Goal: Transaction & Acquisition: Purchase product/service

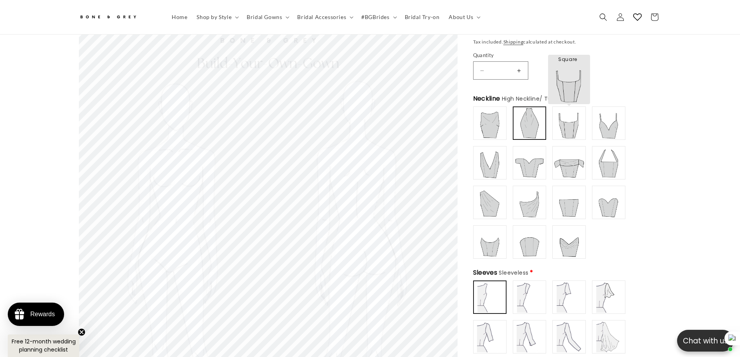
scroll to position [0, 214]
click at [572, 127] on img at bounding box center [568, 123] width 31 height 31
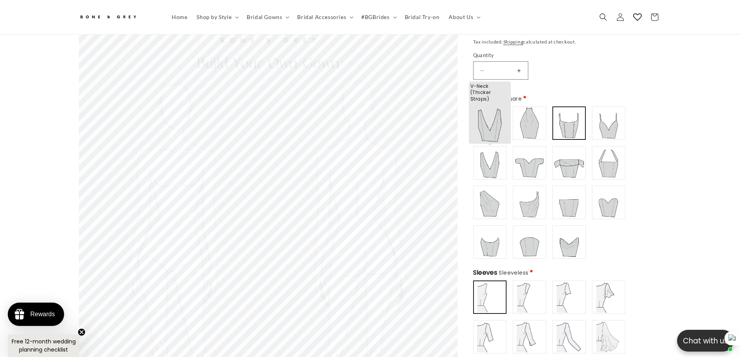
click at [497, 167] on img at bounding box center [489, 162] width 31 height 31
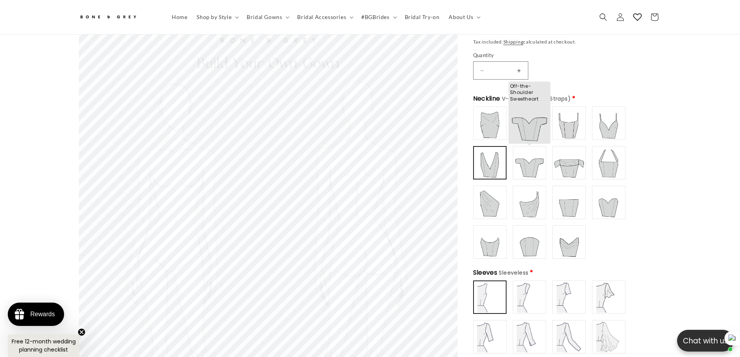
click at [530, 167] on img at bounding box center [529, 162] width 31 height 31
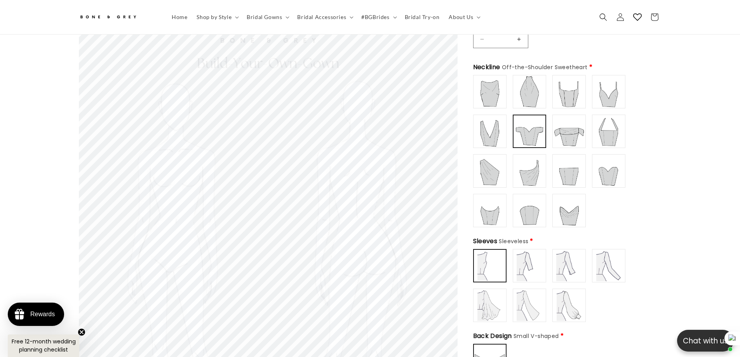
scroll to position [151, 0]
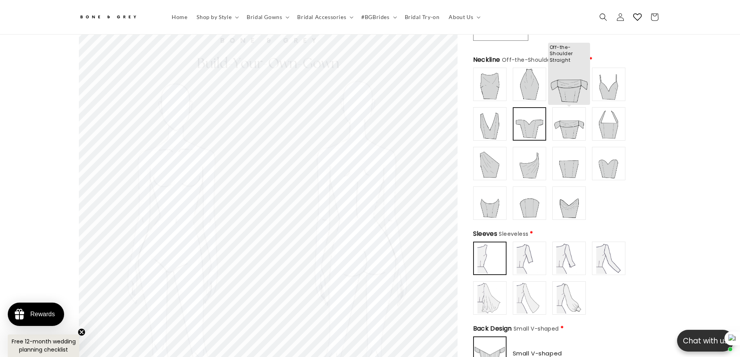
click at [562, 125] on img at bounding box center [568, 123] width 31 height 31
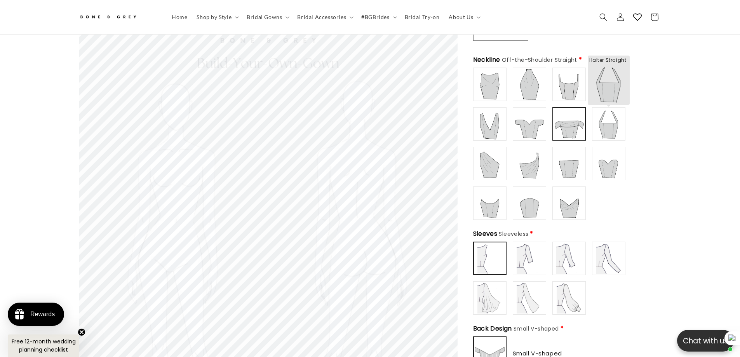
click at [610, 127] on img at bounding box center [608, 123] width 31 height 31
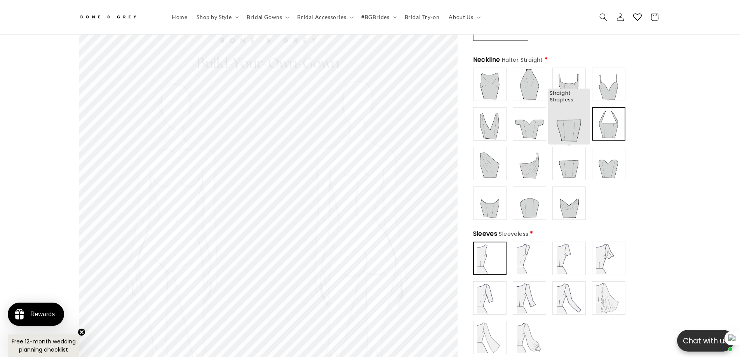
click at [575, 169] on img at bounding box center [568, 163] width 31 height 31
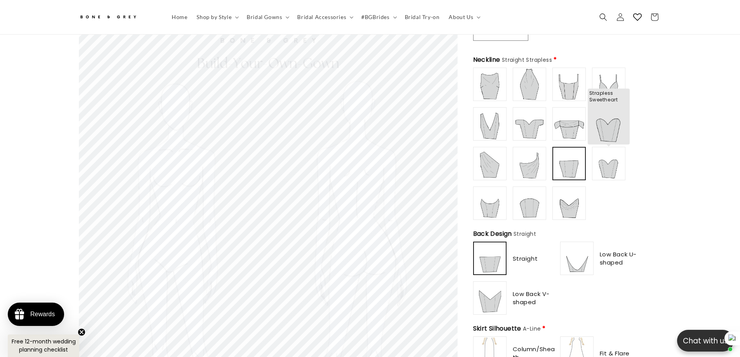
click at [609, 170] on img at bounding box center [608, 163] width 31 height 31
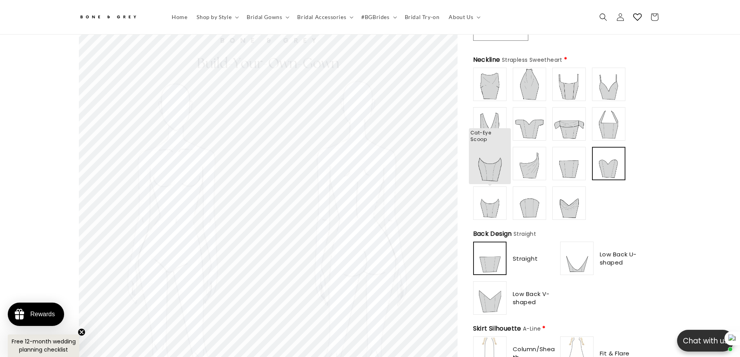
click at [493, 207] on img at bounding box center [489, 203] width 31 height 31
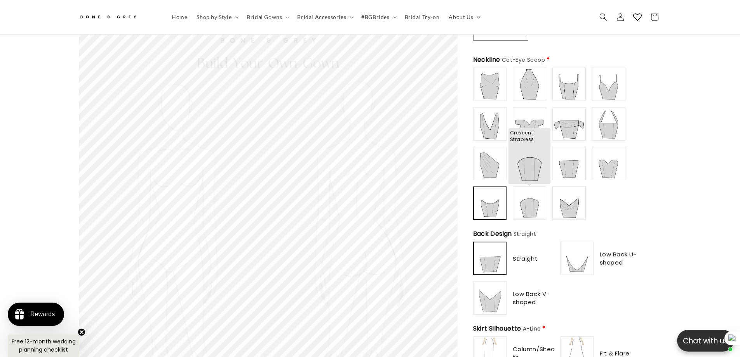
click at [534, 204] on img at bounding box center [529, 203] width 31 height 31
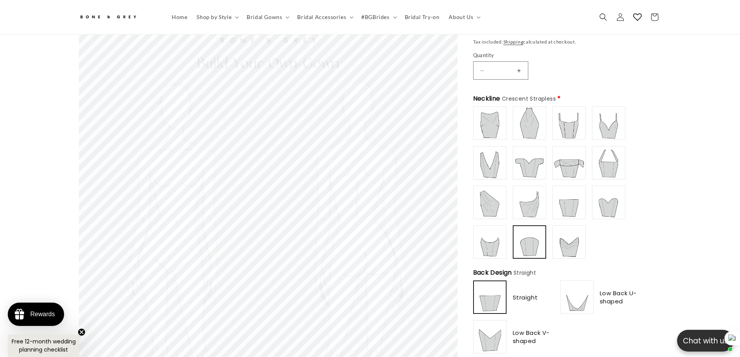
scroll to position [0, 214]
click at [564, 124] on img at bounding box center [568, 123] width 31 height 31
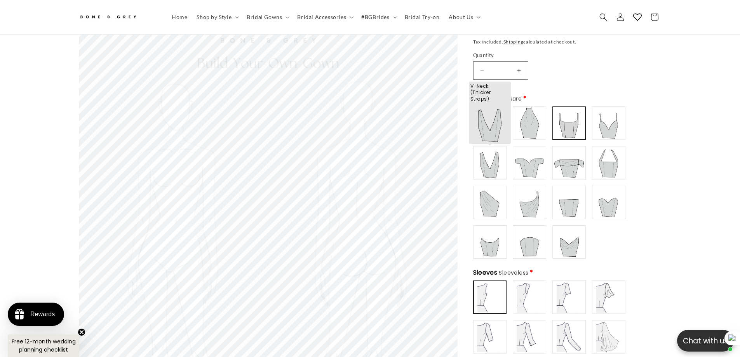
click at [491, 165] on img at bounding box center [489, 162] width 31 height 31
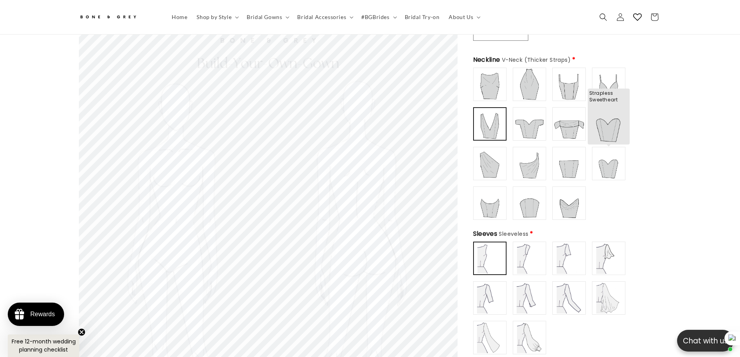
scroll to position [0, 0]
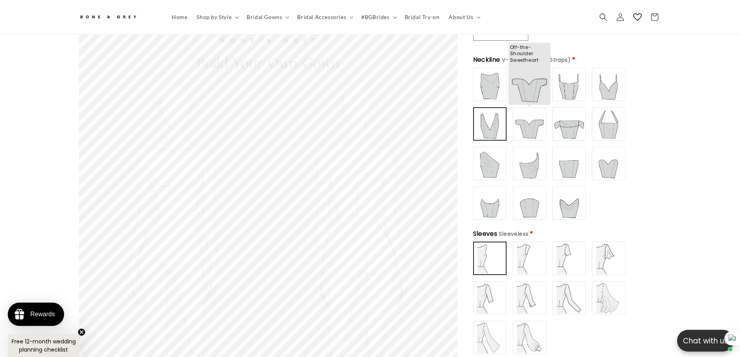
type input "**********"
click at [533, 125] on img at bounding box center [529, 123] width 31 height 31
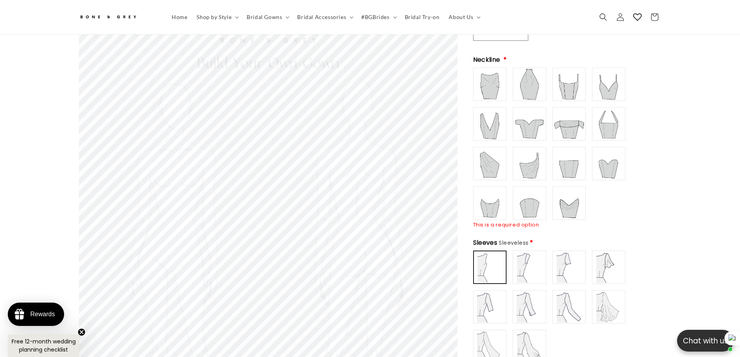
drag, startPoint x: 535, startPoint y: 125, endPoint x: 669, endPoint y: 120, distance: 134.9
click at [544, 125] on img at bounding box center [529, 123] width 31 height 31
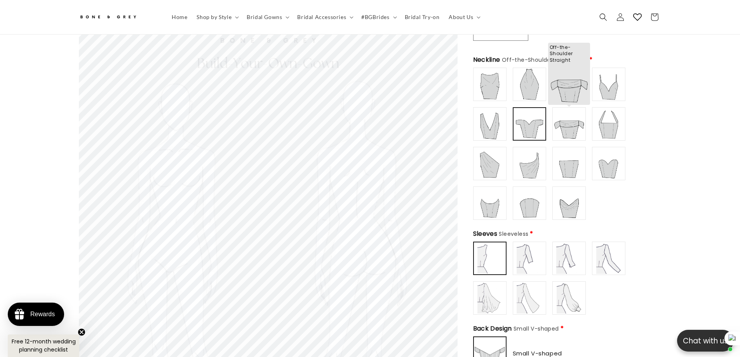
scroll to position [0, 214]
click at [567, 128] on img at bounding box center [568, 123] width 31 height 31
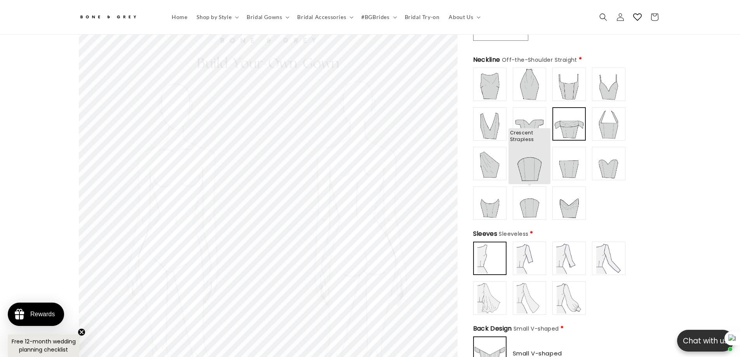
click at [531, 203] on img at bounding box center [529, 203] width 31 height 31
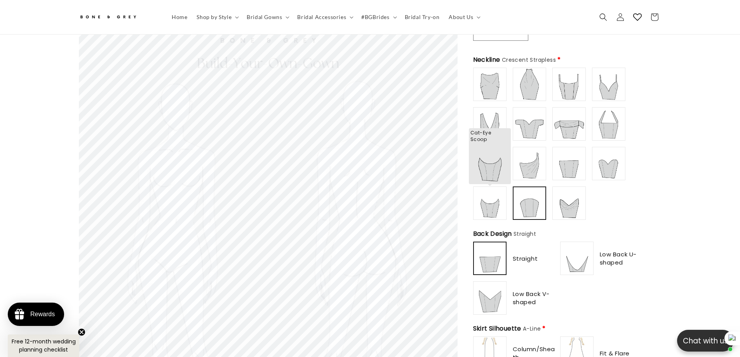
click at [494, 202] on img at bounding box center [489, 203] width 31 height 31
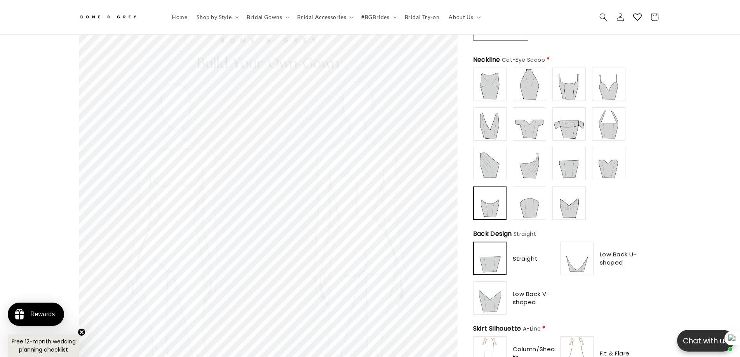
scroll to position [0, 427]
click at [575, 82] on img at bounding box center [568, 84] width 31 height 31
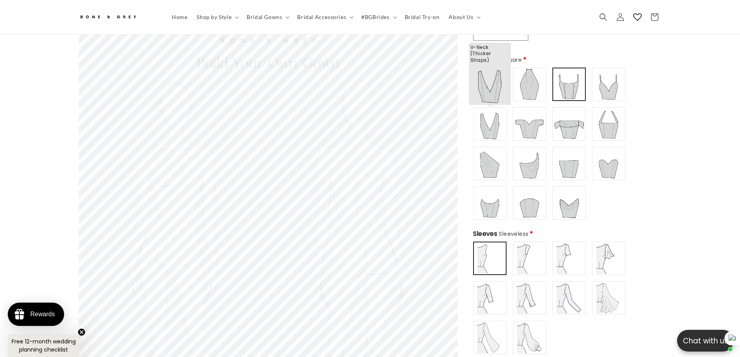
click at [485, 125] on img at bounding box center [489, 123] width 31 height 31
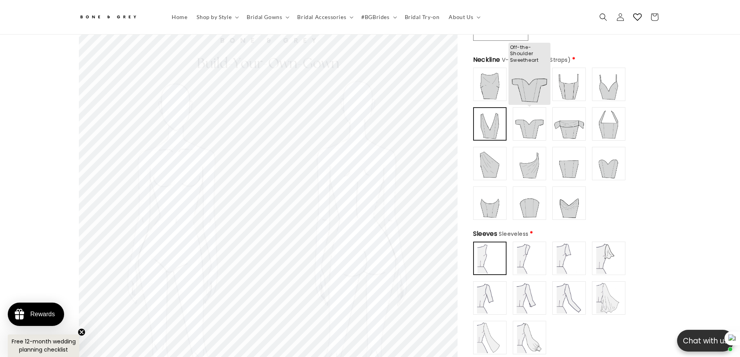
click at [541, 127] on img at bounding box center [529, 123] width 31 height 31
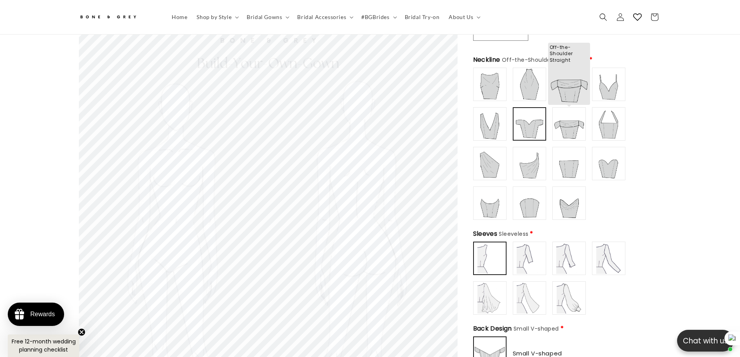
click at [577, 127] on img at bounding box center [568, 123] width 31 height 31
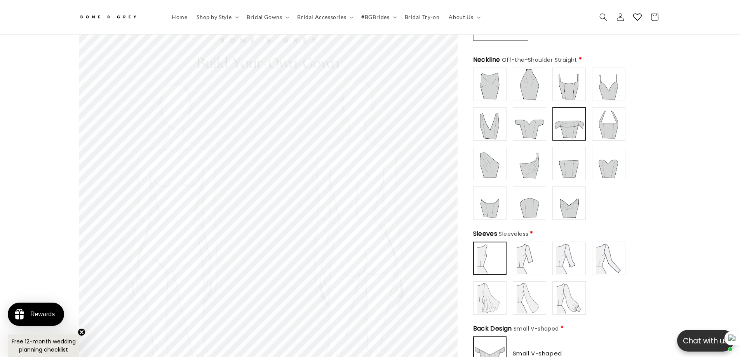
scroll to position [0, 214]
click at [614, 128] on img at bounding box center [608, 123] width 31 height 31
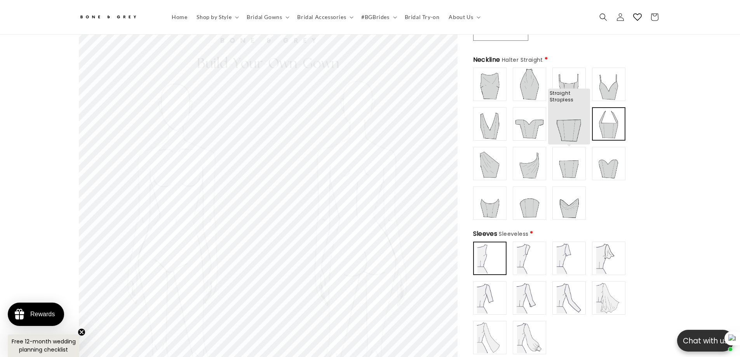
click at [561, 163] on img at bounding box center [568, 163] width 31 height 31
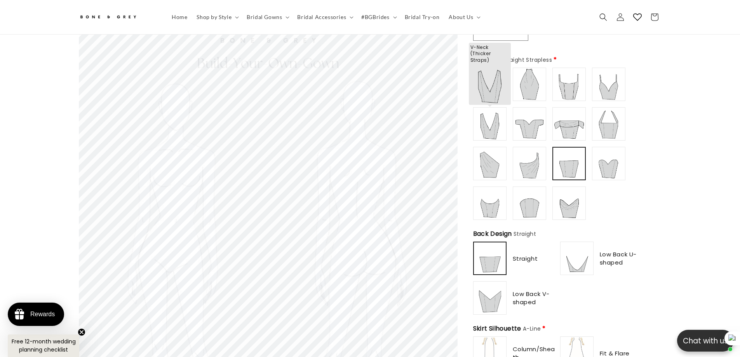
scroll to position [0, 427]
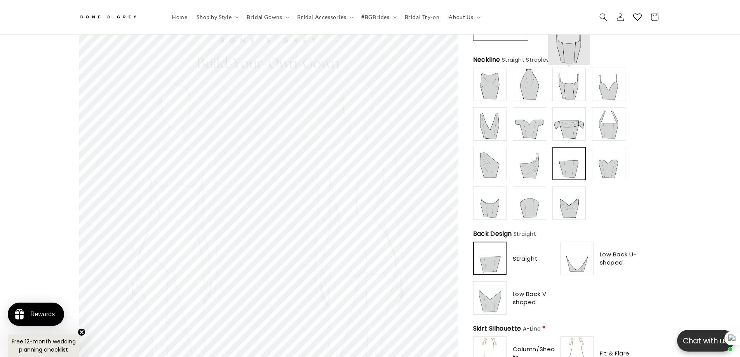
click at [573, 84] on img at bounding box center [568, 84] width 31 height 31
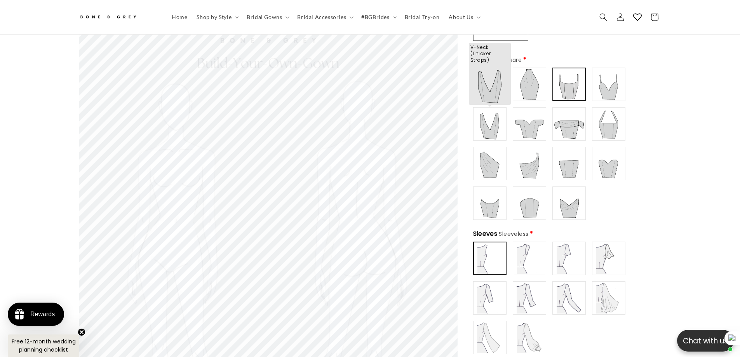
click at [482, 119] on img at bounding box center [489, 123] width 31 height 31
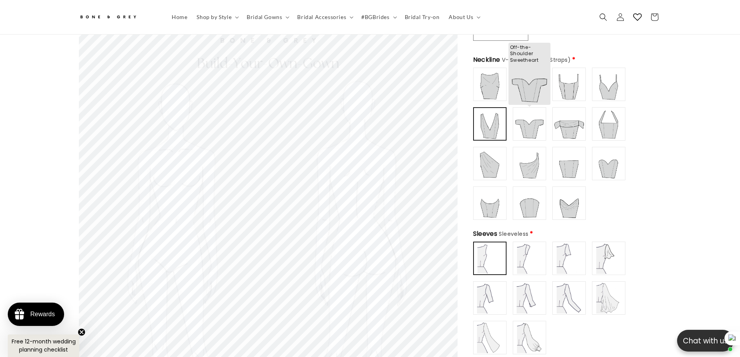
click at [529, 123] on img at bounding box center [529, 123] width 31 height 31
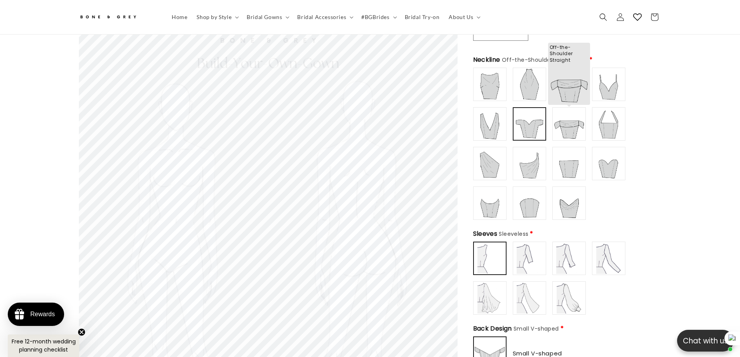
click at [564, 123] on img at bounding box center [568, 123] width 31 height 31
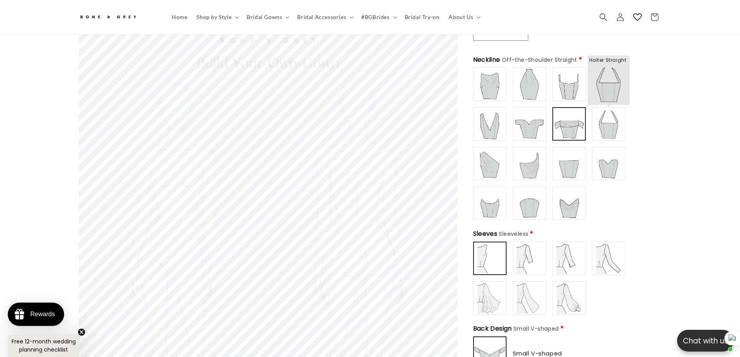
click at [607, 129] on img at bounding box center [608, 123] width 31 height 31
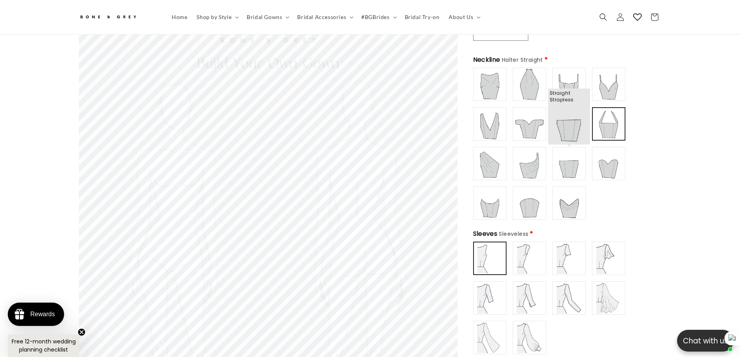
scroll to position [0, 0]
click at [554, 167] on img at bounding box center [568, 163] width 31 height 31
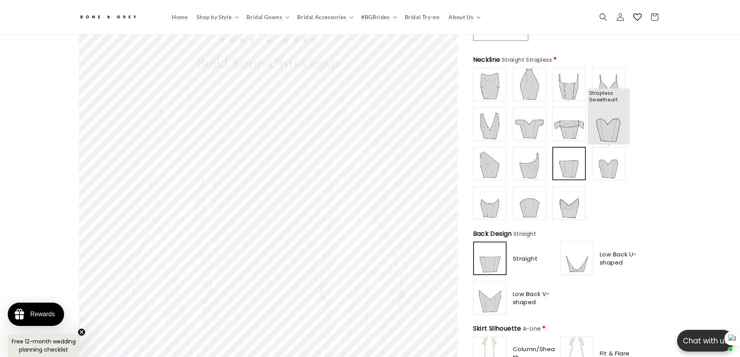
click at [618, 161] on img at bounding box center [608, 163] width 31 height 31
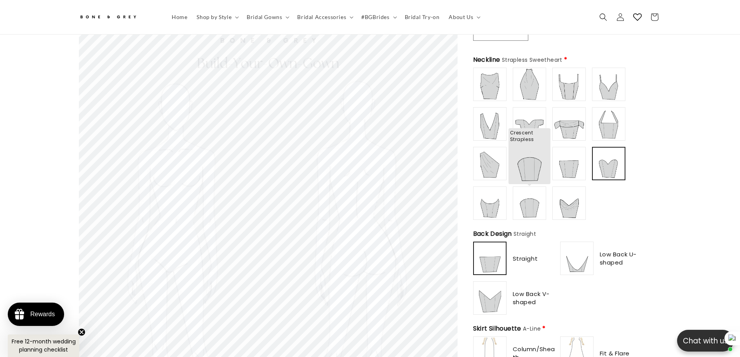
click at [523, 202] on img at bounding box center [529, 203] width 31 height 31
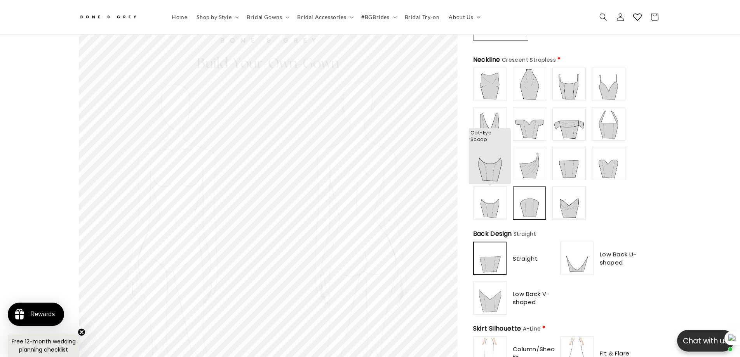
click at [481, 193] on img at bounding box center [489, 203] width 31 height 31
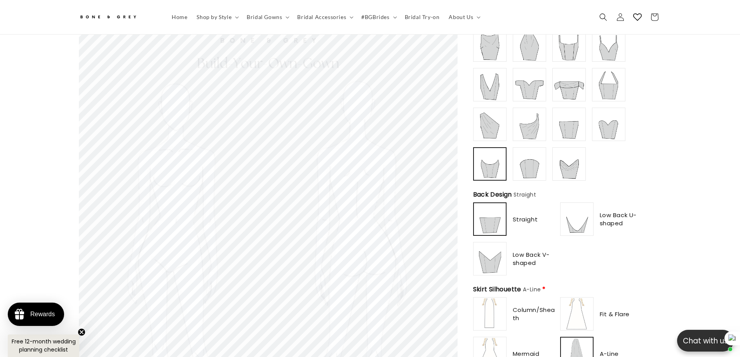
scroll to position [190, 0]
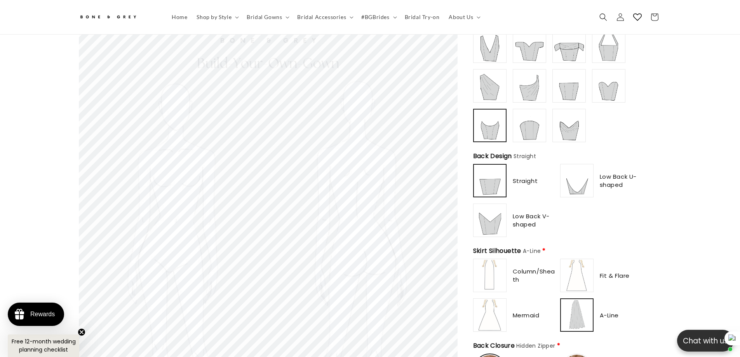
scroll to position [0, 427]
drag, startPoint x: 627, startPoint y: 207, endPoint x: 683, endPoint y: 269, distance: 83.3
click at [627, 207] on div "Straight Low Back U-shaped" at bounding box center [558, 200] width 171 height 73
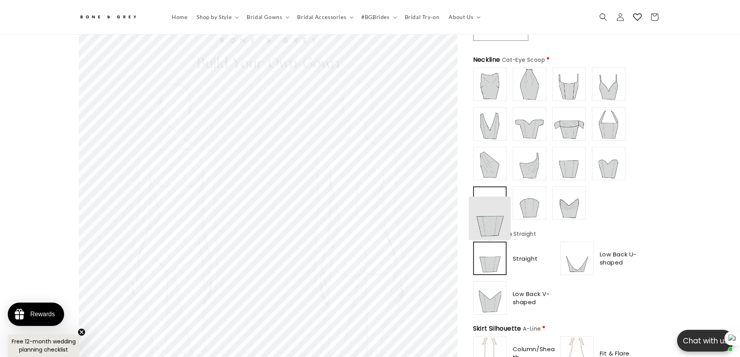
scroll to position [0, 214]
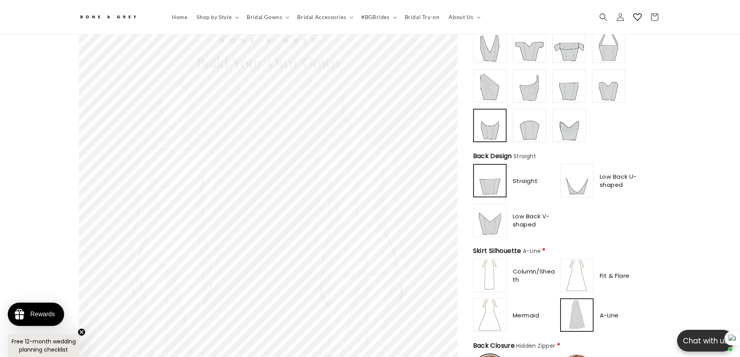
scroll to position [0, 0]
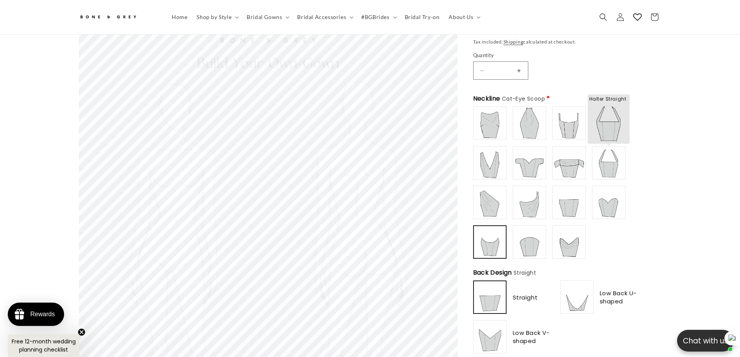
scroll to position [0, 214]
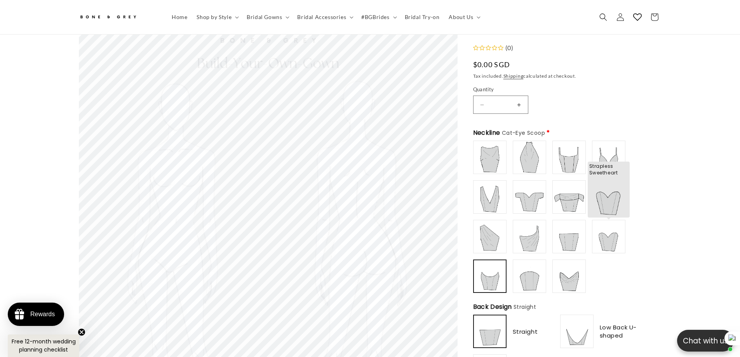
scroll to position [73, 0]
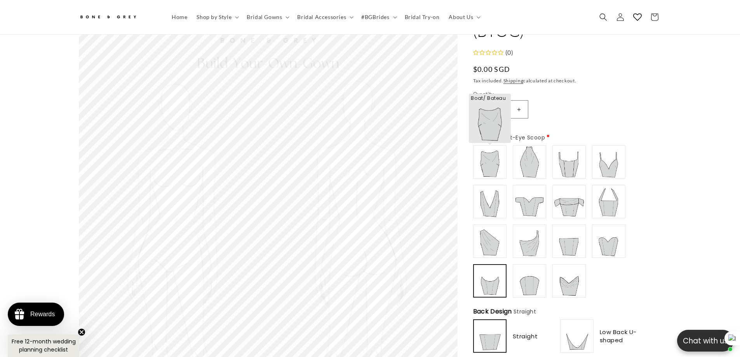
type input "**********"
click at [484, 161] on img at bounding box center [489, 161] width 31 height 31
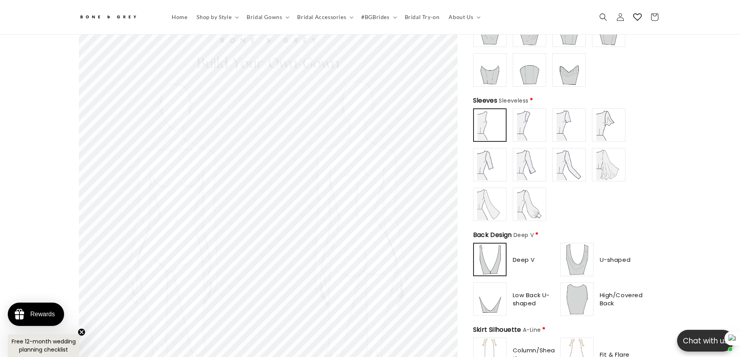
scroll to position [345, 0]
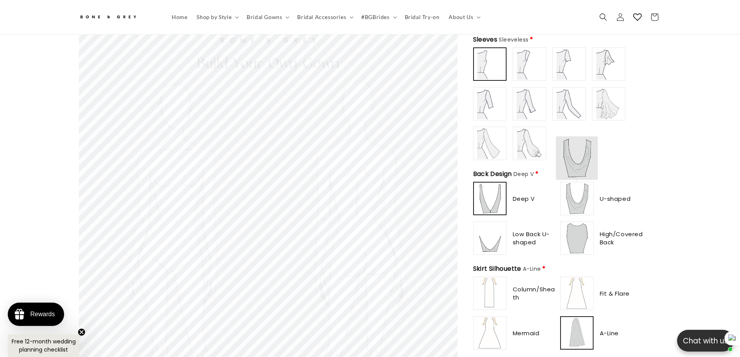
type input "********"
click at [584, 194] on img at bounding box center [576, 198] width 31 height 31
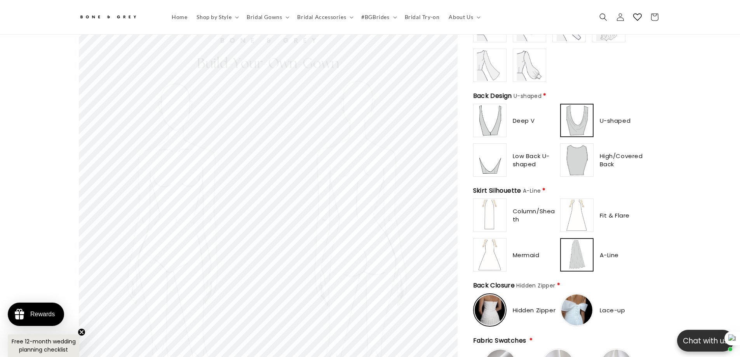
scroll to position [423, 0]
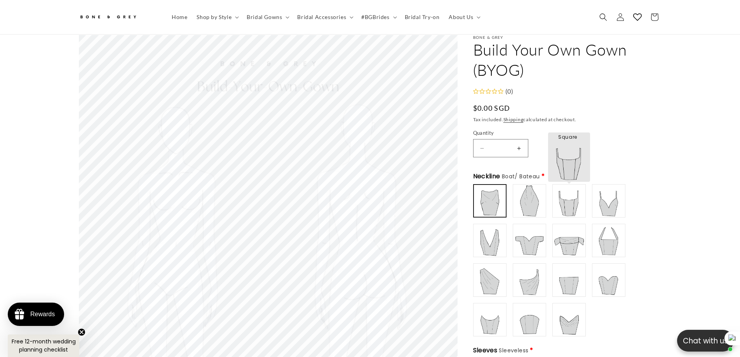
type input "******"
click at [575, 209] on img at bounding box center [568, 200] width 31 height 31
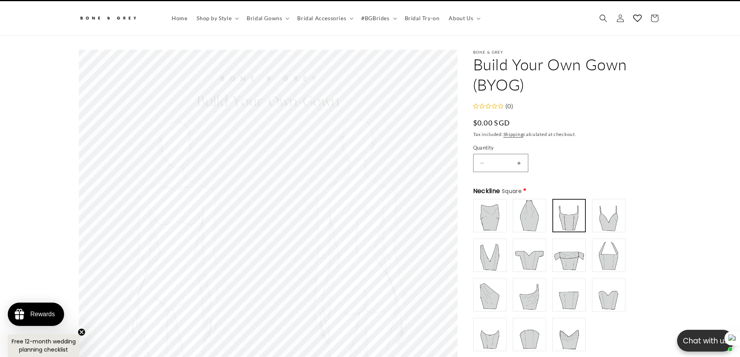
scroll to position [0, 0]
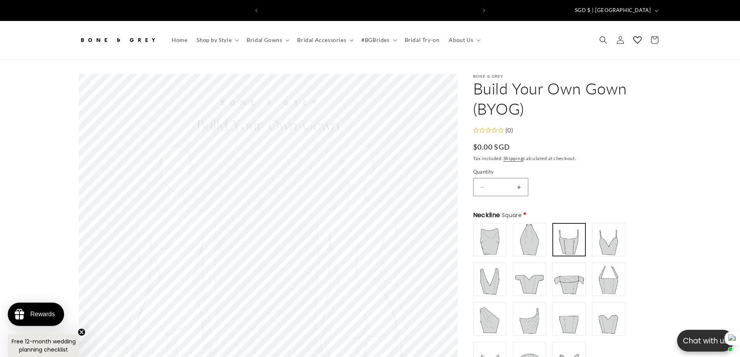
scroll to position [0, 427]
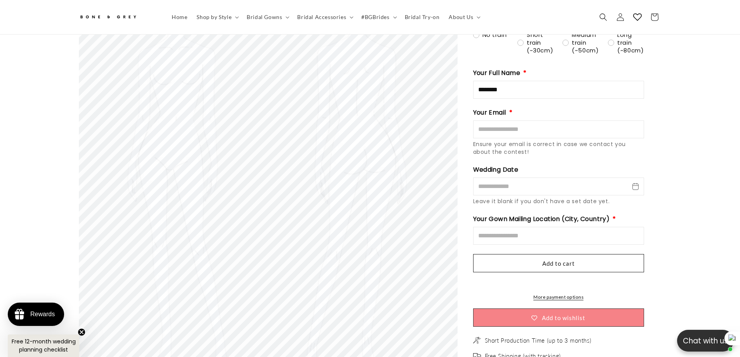
scroll to position [859, 0]
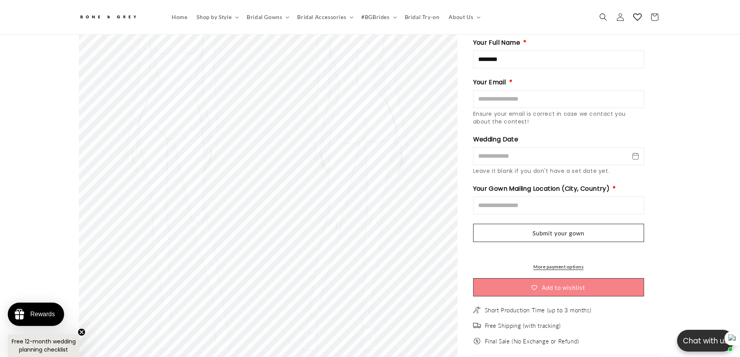
scroll to position [1083, 0]
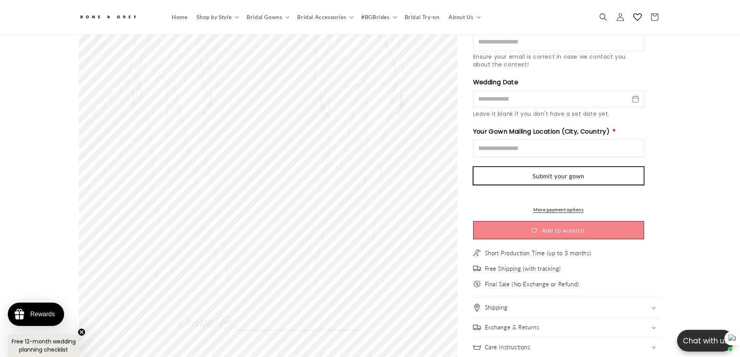
click at [536, 167] on button "Submit your gown" at bounding box center [558, 176] width 171 height 18
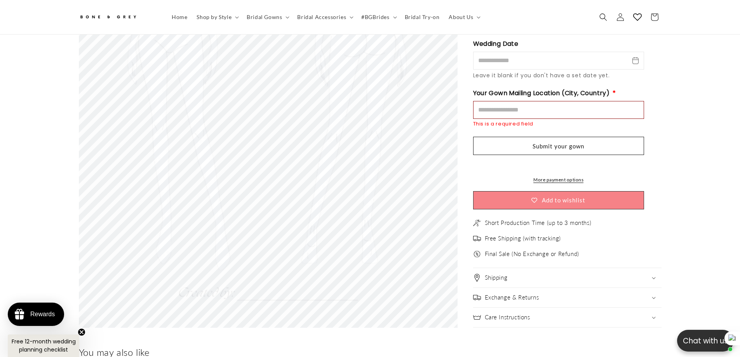
scroll to position [1142, 0]
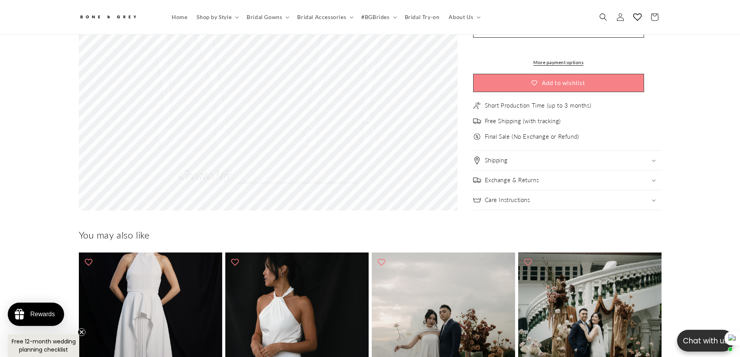
scroll to position [1258, 0]
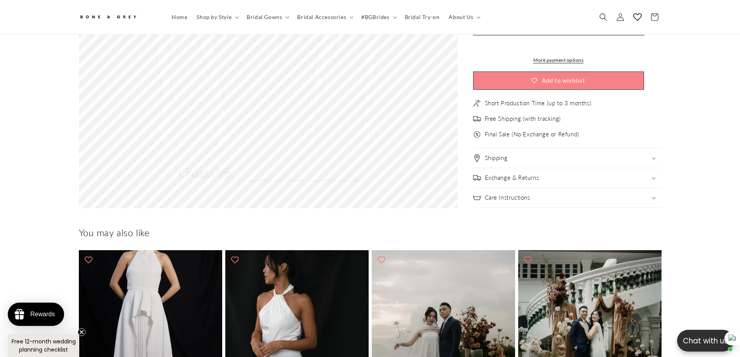
click at [570, 160] on div "Shipping" at bounding box center [567, 158] width 188 height 8
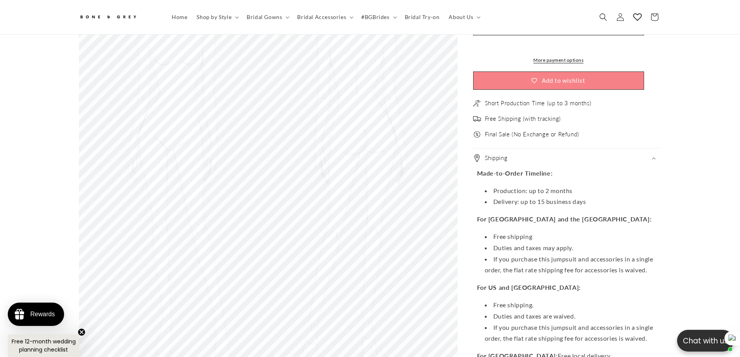
click at [570, 160] on div "Shipping" at bounding box center [567, 158] width 188 height 8
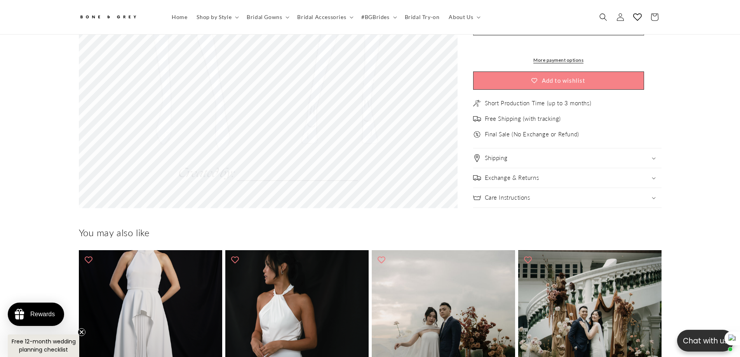
click at [565, 177] on div "Exchange & Returns" at bounding box center [567, 178] width 188 height 8
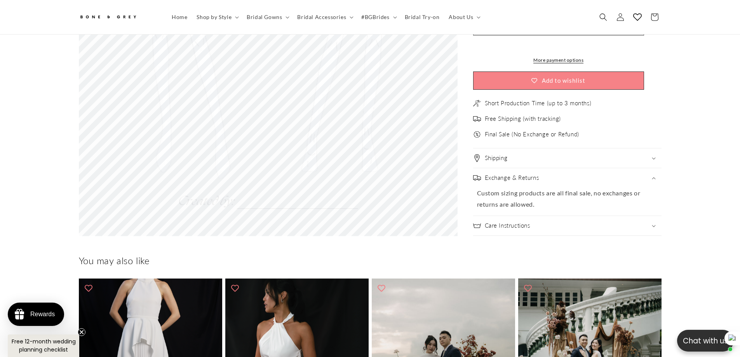
click at [565, 177] on div "Exchange & Returns" at bounding box center [567, 178] width 188 height 8
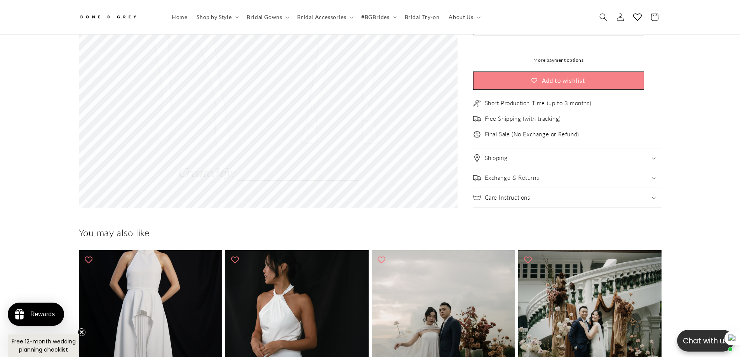
click at [561, 201] on div "Care Instructions" at bounding box center [567, 198] width 188 height 8
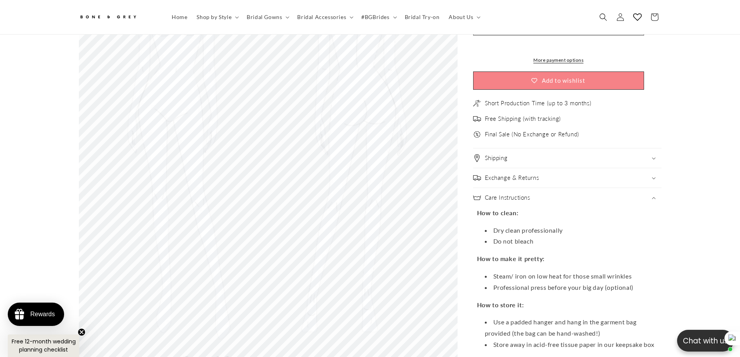
click at [561, 201] on div "Care Instructions" at bounding box center [567, 198] width 188 height 8
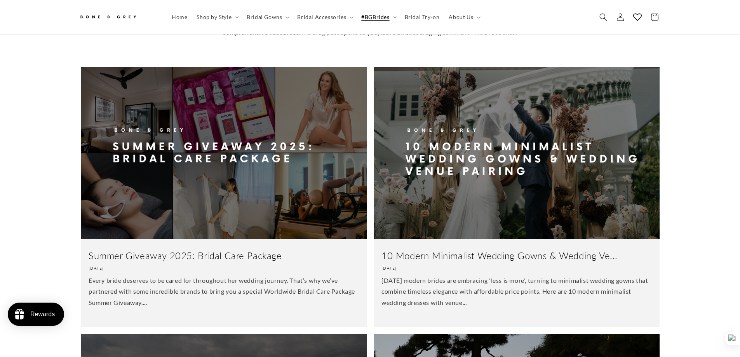
scroll to position [229, 0]
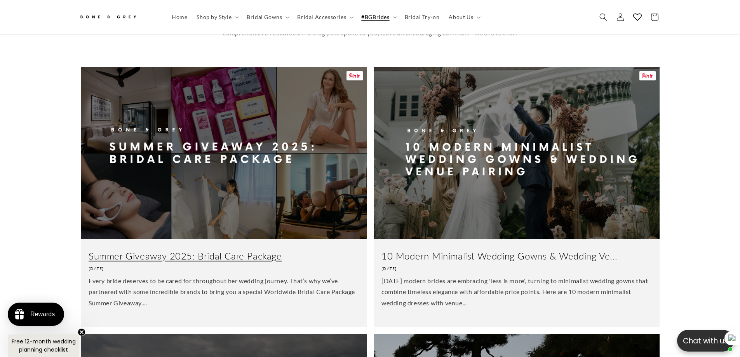
click at [288, 250] on link "Summer Giveaway 2025: Bridal Care Package" at bounding box center [224, 256] width 270 height 12
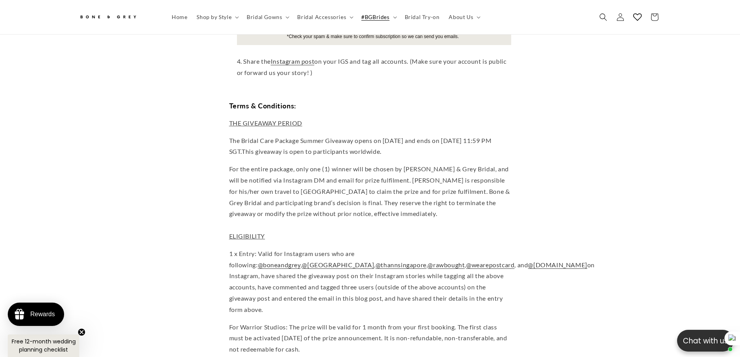
scroll to position [0, 427]
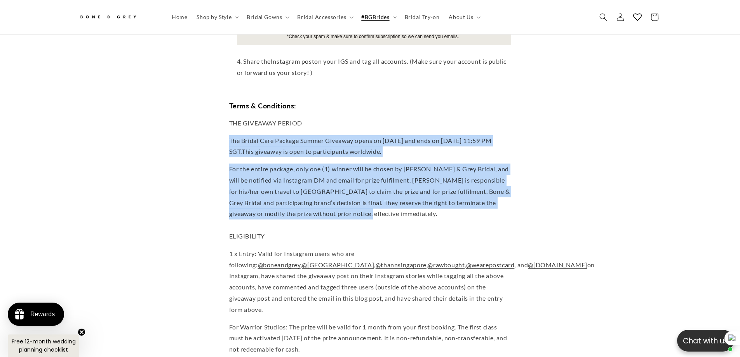
drag, startPoint x: 229, startPoint y: 111, endPoint x: 449, endPoint y: 182, distance: 231.7
click at [449, 182] on p "For the entire package, only one (1) winner will be chosen by Bone & Grey Brida…" at bounding box center [370, 202] width 282 height 78
drag, startPoint x: 228, startPoint y: 112, endPoint x: 426, endPoint y: 187, distance: 211.4
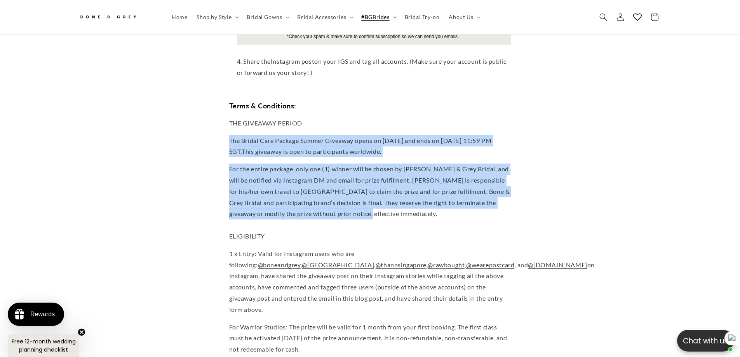
scroll to position [0, 214]
drag, startPoint x: 229, startPoint y: 111, endPoint x: 427, endPoint y: 183, distance: 210.5
copy div "The Bridal Care Package Summer Giveaway opens on 8 July 2025 and ends on 22 Jul…"
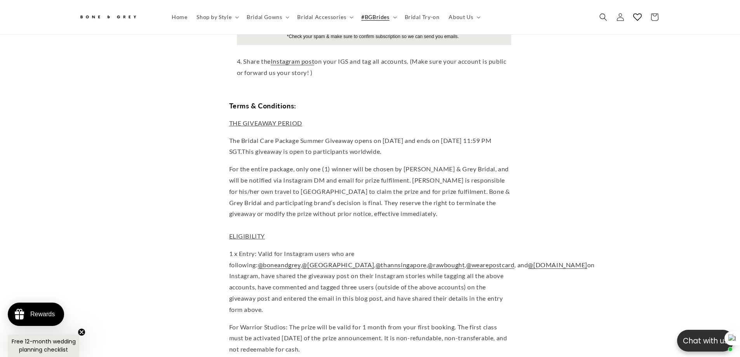
scroll to position [0, 0]
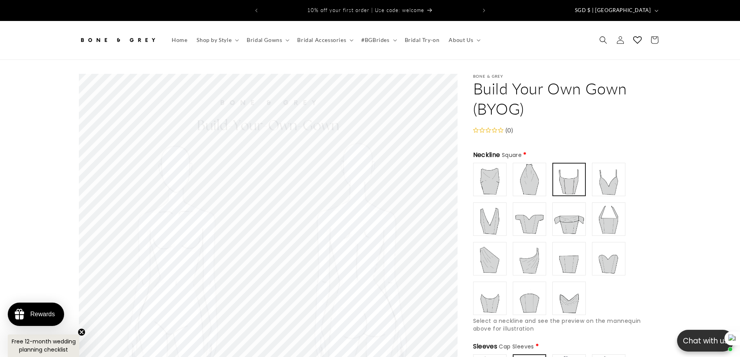
drag, startPoint x: 641, startPoint y: 216, endPoint x: 664, endPoint y: 230, distance: 27.5
click at [641, 216] on div "Boat/ Bateau" at bounding box center [558, 239] width 171 height 152
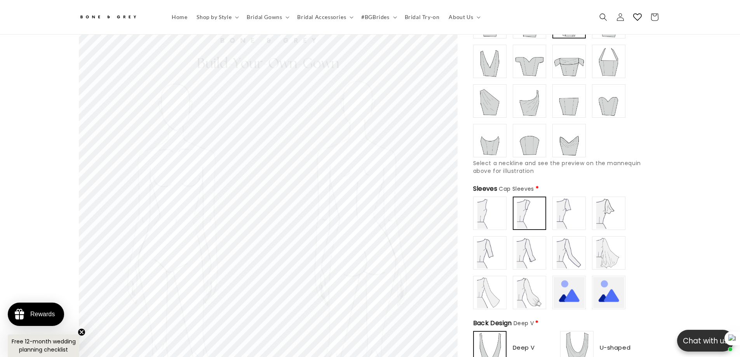
scroll to position [153, 0]
click at [540, 131] on img at bounding box center [529, 140] width 31 height 31
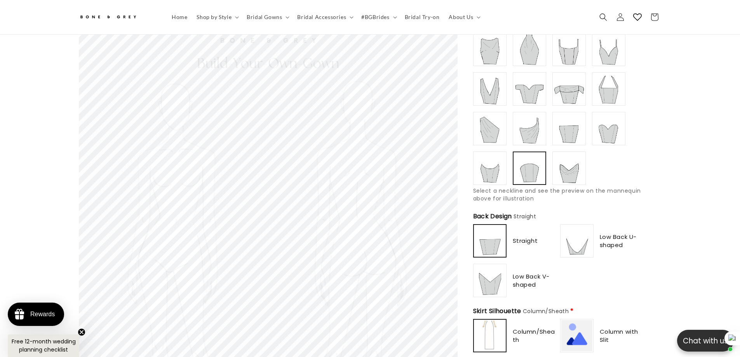
scroll to position [75, 0]
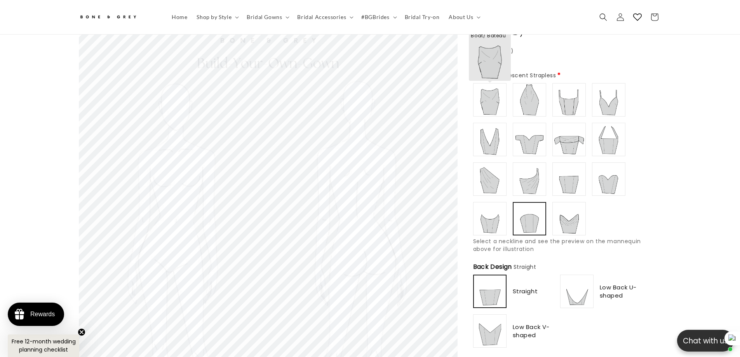
click at [480, 95] on img at bounding box center [489, 99] width 31 height 31
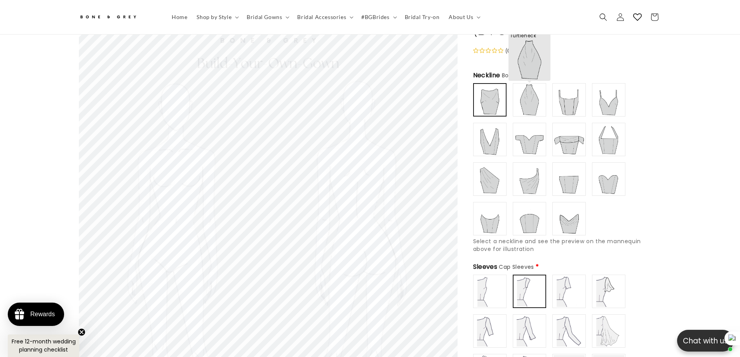
click at [522, 94] on img at bounding box center [529, 99] width 31 height 31
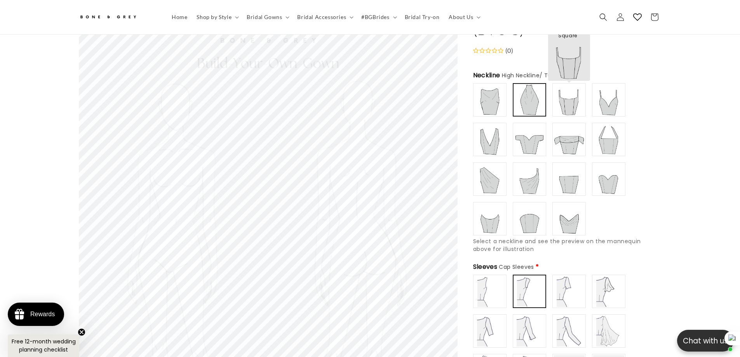
scroll to position [0, 214]
type input "******"
click at [566, 93] on img at bounding box center [568, 99] width 31 height 31
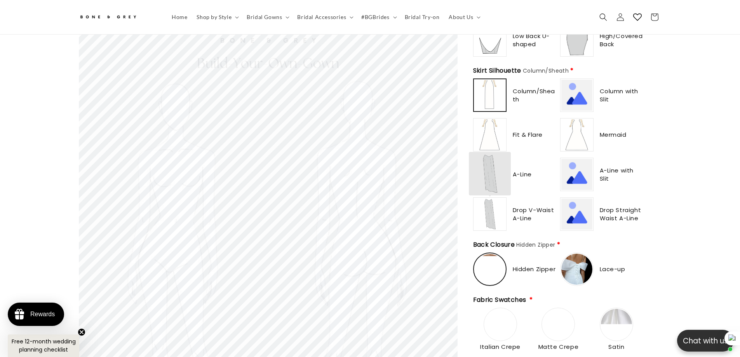
scroll to position [502, 0]
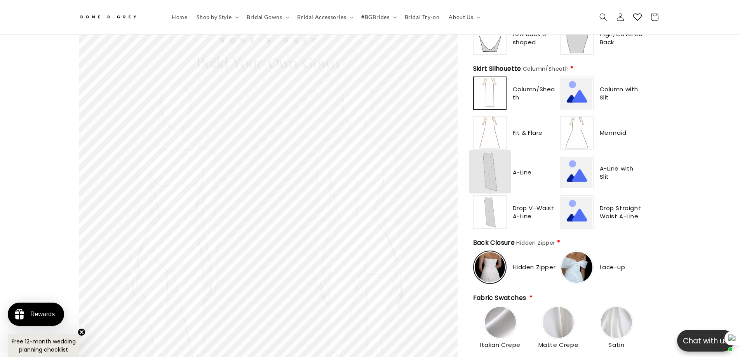
type input "**********"
click at [476, 203] on img at bounding box center [489, 211] width 31 height 31
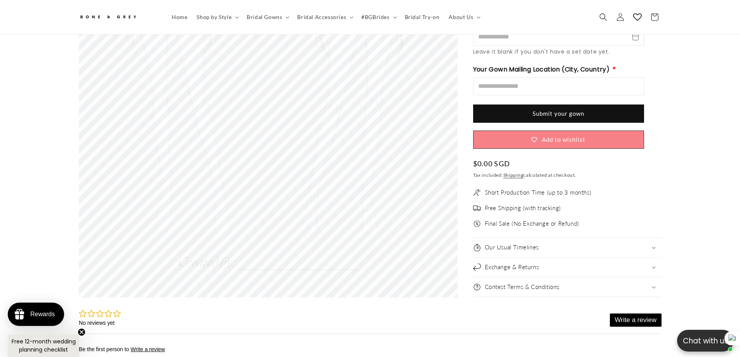
scroll to position [0, 427]
click at [568, 107] on button "Submit your gown" at bounding box center [558, 113] width 171 height 18
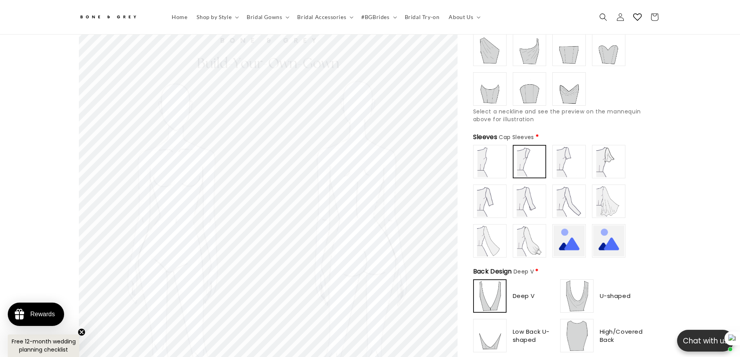
scroll to position [151, 0]
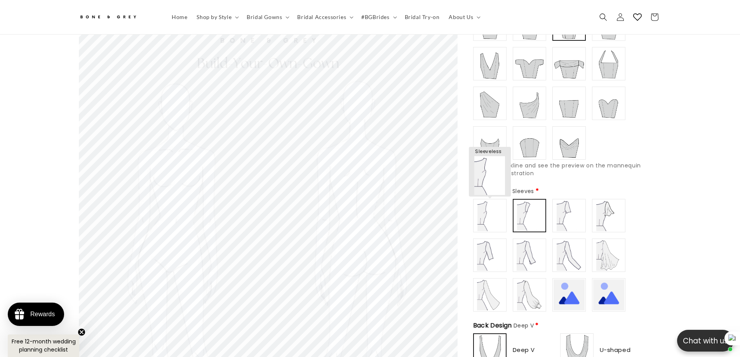
type input "**********"
click at [488, 212] on img at bounding box center [489, 215] width 31 height 31
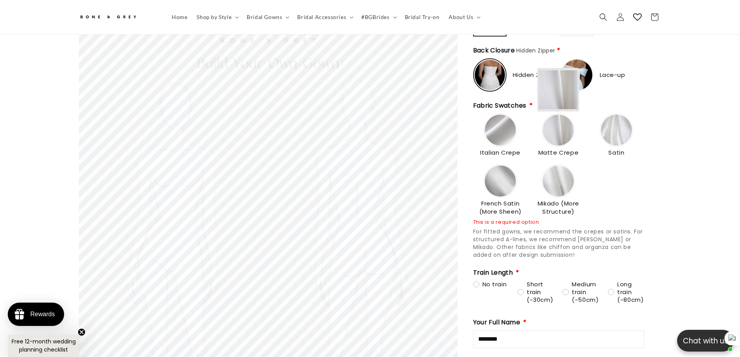
scroll to position [0, 427]
type input "**********"
click at [500, 167] on img at bounding box center [500, 180] width 31 height 31
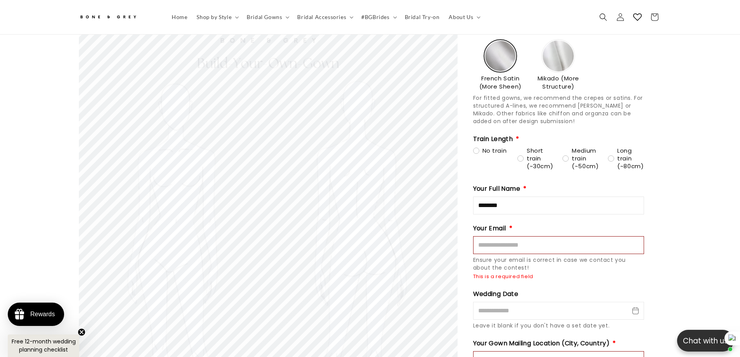
scroll to position [850, 0]
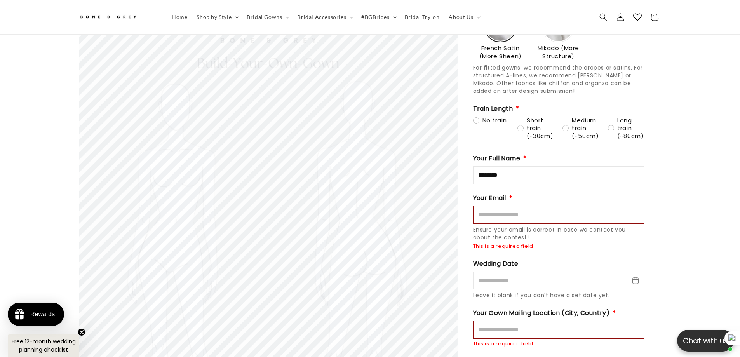
click at [513, 210] on input "Email" at bounding box center [558, 215] width 171 height 18
type input "**********"
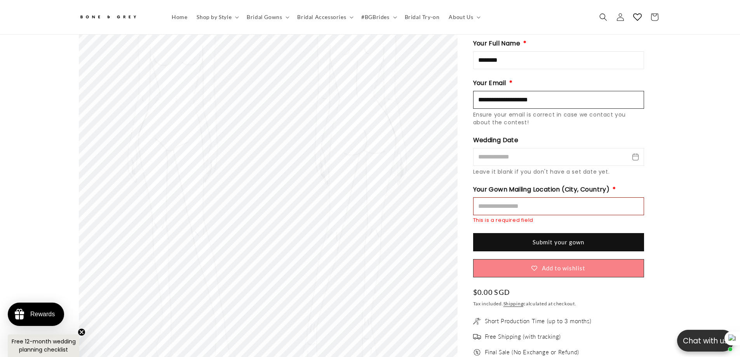
scroll to position [966, 0]
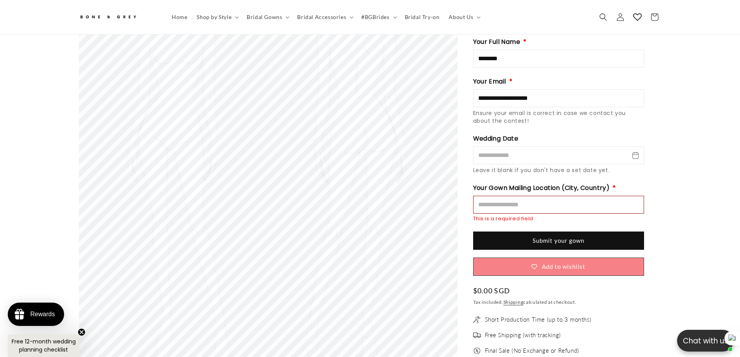
click at [534, 203] on input "Mailing Location" at bounding box center [558, 205] width 171 height 18
type input "*********"
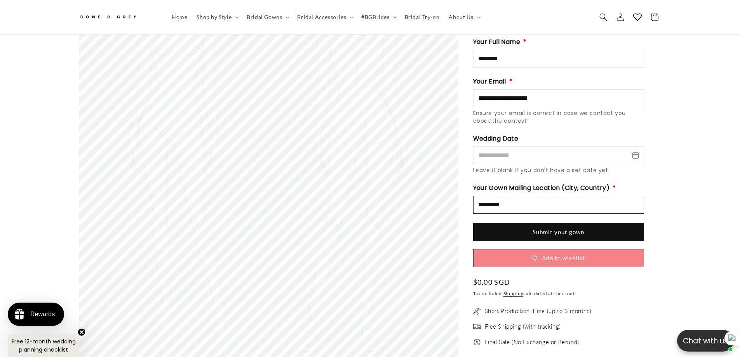
drag, startPoint x: 525, startPoint y: 196, endPoint x: 476, endPoint y: 197, distance: 48.9
click at [476, 197] on input "*********" at bounding box center [558, 205] width 171 height 18
click at [593, 225] on button "Submit your gown" at bounding box center [558, 232] width 171 height 18
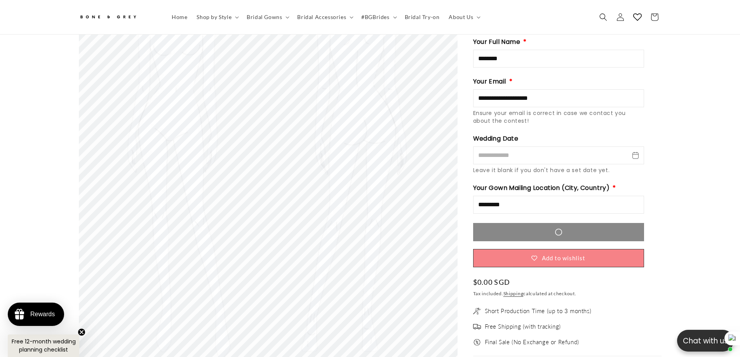
scroll to position [0, 214]
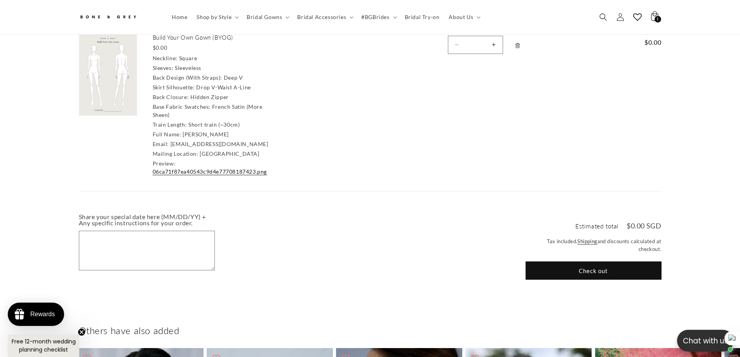
scroll to position [112, 0]
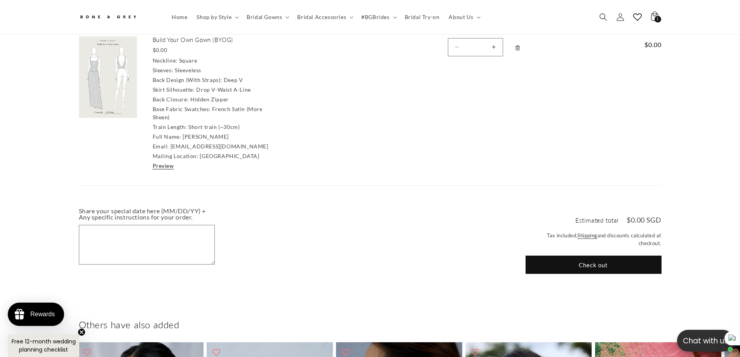
click at [220, 169] on div "Your cart Product Total Quantity Total Build Your Own Gown (BYOG) $0.00 Necklin…" at bounding box center [370, 97] width 582 height 177
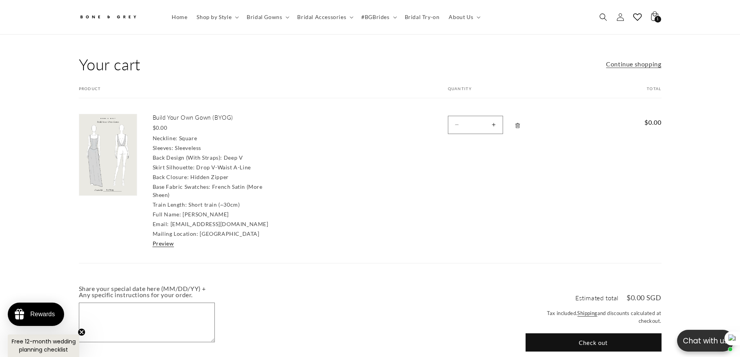
scroll to position [0, 214]
click at [162, 240] on link "Preview" at bounding box center [163, 243] width 21 height 7
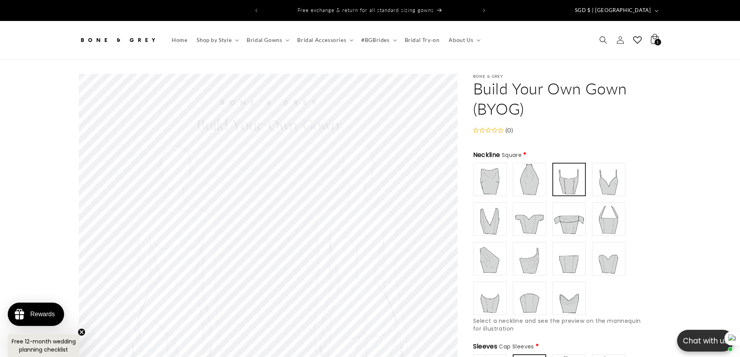
click at [655, 39] on div "1 1 item" at bounding box center [657, 42] width 7 height 7
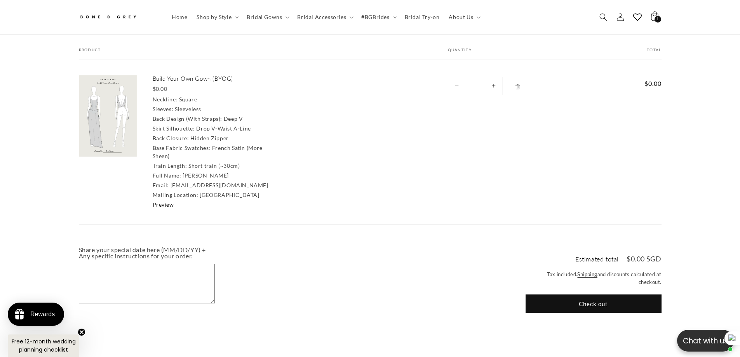
scroll to position [0, 214]
click at [113, 105] on img at bounding box center [107, 115] width 57 height 81
click at [170, 75] on link "Build Your Own Gown (BYOG)" at bounding box center [211, 79] width 116 height 8
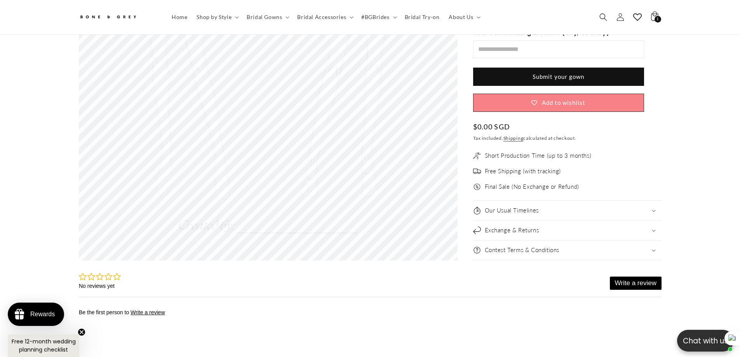
scroll to position [0, 427]
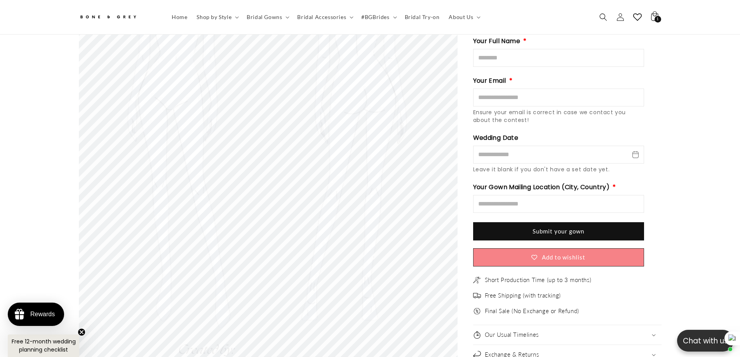
scroll to position [915, 0]
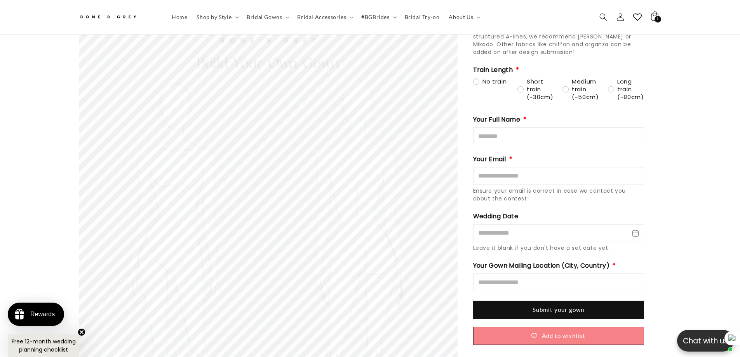
scroll to position [733, 0]
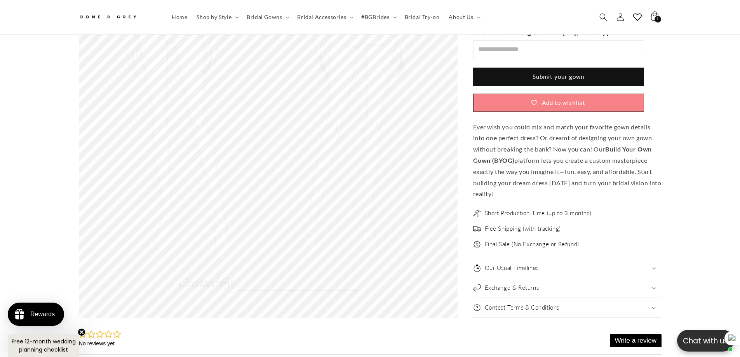
scroll to position [0, 427]
